Goal: Information Seeking & Learning: Learn about a topic

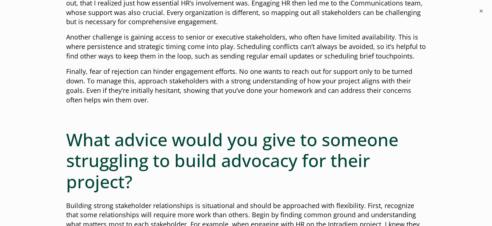
scroll to position [1174, 0]
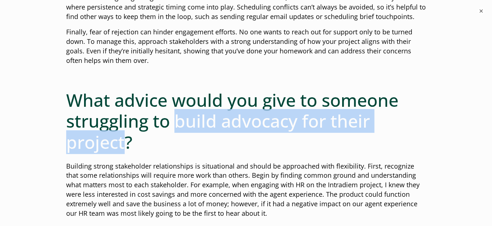
drag, startPoint x: 177, startPoint y: 120, endPoint x: 128, endPoint y: 146, distance: 55.8
click at [128, 146] on h2 "What advice would you give to someone struggling to build advocacy for their pr…" at bounding box center [246, 121] width 360 height 63
copy h2 "build advocacy for their project"
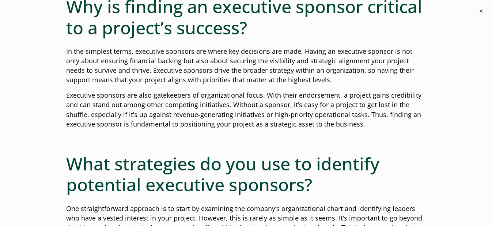
scroll to position [431, 0]
drag, startPoint x: 164, startPoint y: 105, endPoint x: 233, endPoint y: 105, distance: 69.4
click at [233, 105] on p "Executive sponsors are also gatekeepers of organizational focus. With their end…" at bounding box center [246, 109] width 360 height 38
copy p "competing initiatives."
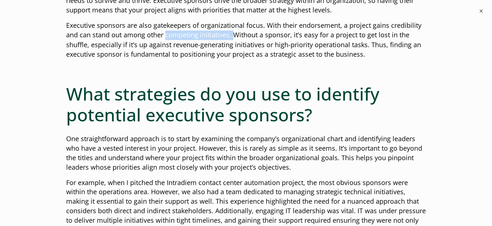
scroll to position [509, 0]
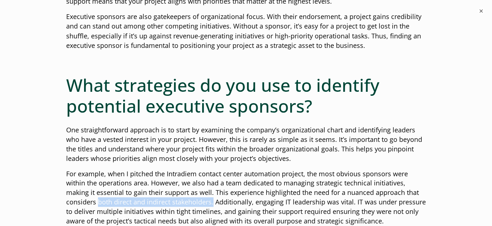
drag, startPoint x: 97, startPoint y: 202, endPoint x: 212, endPoint y: 199, distance: 115.2
click at [212, 199] on p "For example, when I pitched the Intradiem contact center automation project, th…" at bounding box center [246, 197] width 360 height 57
copy p "both direct and indirect stakeholders."
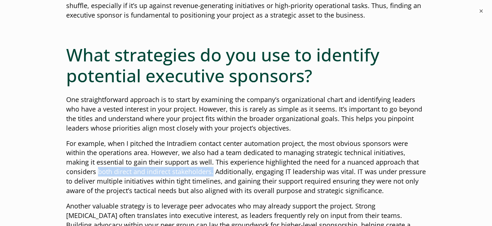
scroll to position [587, 0]
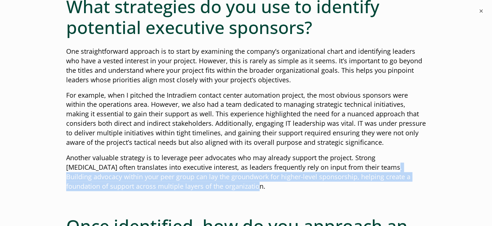
drag, startPoint x: 349, startPoint y: 166, endPoint x: 278, endPoint y: 185, distance: 73.1
click at [278, 185] on p "Another valuable strategy is to leverage peer advocates who may already support…" at bounding box center [246, 172] width 360 height 38
copy p "Building advocacy within your peer group can lay the groundwork for higher-leve…"
